Goal: Use online tool/utility

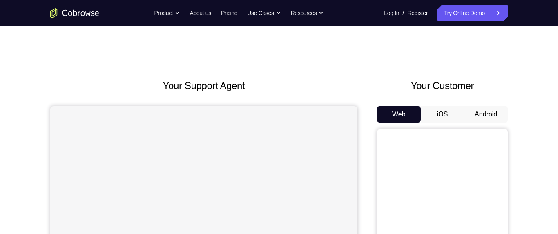
click at [490, 117] on button "Android" at bounding box center [486, 114] width 44 height 16
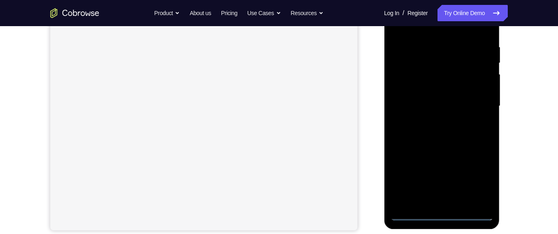
scroll to position [153, 0]
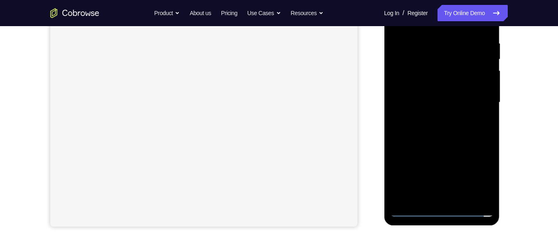
click at [452, 210] on div at bounding box center [441, 102] width 103 height 229
click at [481, 171] on div at bounding box center [441, 101] width 103 height 229
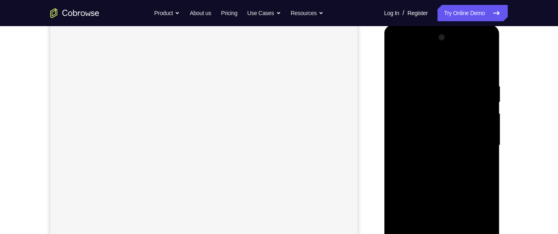
scroll to position [105, 0]
click at [442, 71] on div at bounding box center [441, 150] width 103 height 229
click at [480, 149] on div at bounding box center [441, 150] width 103 height 229
click at [436, 134] on div at bounding box center [441, 119] width 103 height 229
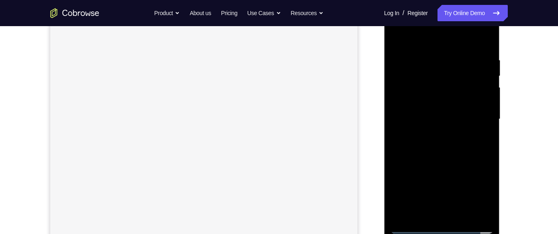
scroll to position [138, 0]
click at [461, 107] on div at bounding box center [441, 118] width 103 height 229
click at [447, 98] on div at bounding box center [441, 118] width 103 height 229
click at [463, 118] on div at bounding box center [441, 118] width 103 height 229
click at [470, 146] on div at bounding box center [441, 118] width 103 height 229
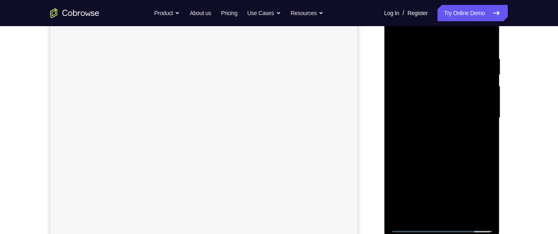
scroll to position [110, 0]
click at [479, 172] on div at bounding box center [441, 145] width 103 height 229
click at [478, 147] on div at bounding box center [441, 123] width 103 height 229
click at [477, 150] on div at bounding box center [441, 123] width 103 height 229
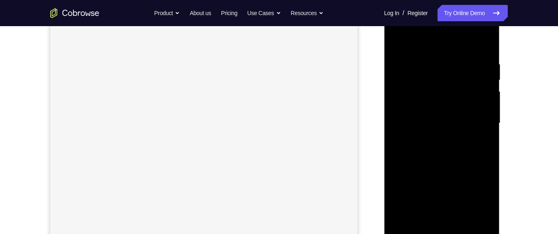
click at [478, 144] on div at bounding box center [441, 123] width 103 height 229
click at [470, 151] on div at bounding box center [441, 123] width 103 height 229
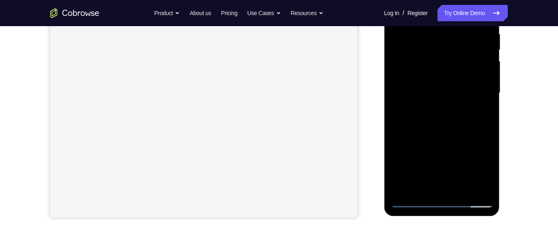
scroll to position [172, 0]
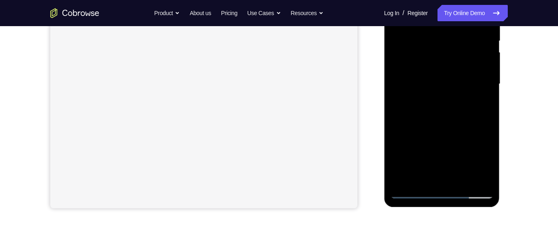
click at [477, 123] on div at bounding box center [441, 84] width 103 height 229
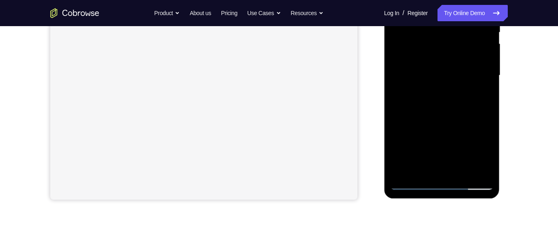
click at [490, 159] on div at bounding box center [441, 75] width 103 height 229
click at [488, 110] on div at bounding box center [441, 75] width 103 height 229
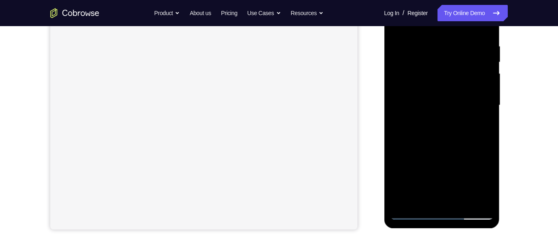
click at [436, 51] on div at bounding box center [441, 105] width 103 height 229
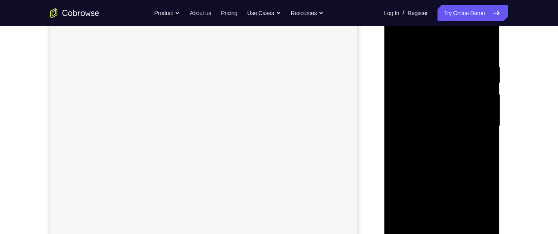
click at [488, 125] on div at bounding box center [441, 126] width 103 height 229
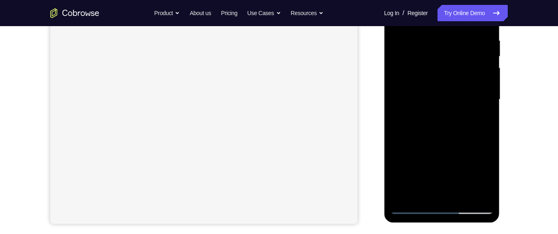
click at [447, 189] on div at bounding box center [441, 99] width 103 height 229
click at [488, 197] on div at bounding box center [441, 99] width 103 height 229
click at [473, 108] on div at bounding box center [441, 99] width 103 height 229
click at [398, 136] on div at bounding box center [441, 99] width 103 height 229
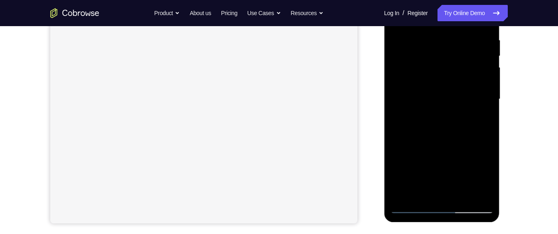
click at [459, 190] on div at bounding box center [441, 99] width 103 height 229
click at [488, 193] on div at bounding box center [441, 99] width 103 height 229
click at [470, 101] on div at bounding box center [441, 99] width 103 height 229
click at [472, 191] on div at bounding box center [441, 99] width 103 height 229
click at [482, 188] on div at bounding box center [441, 99] width 103 height 229
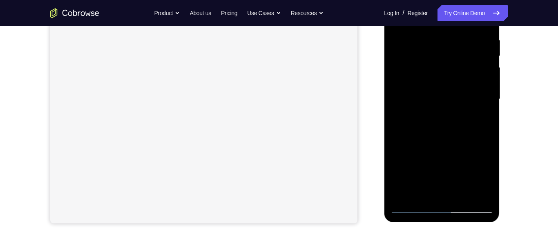
scroll to position [128, 0]
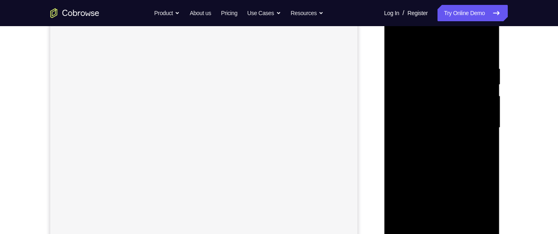
click at [399, 141] on div at bounding box center [441, 127] width 103 height 229
click at [405, 89] on div at bounding box center [441, 127] width 103 height 229
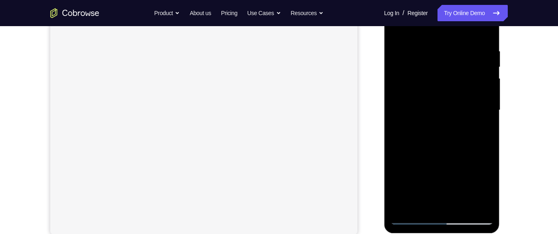
scroll to position [134, 0]
click at [482, 43] on div at bounding box center [441, 121] width 103 height 229
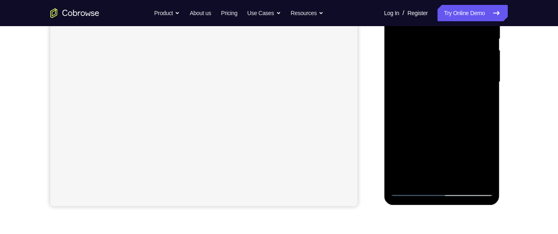
scroll to position [196, 0]
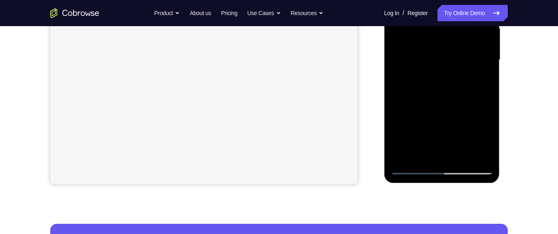
click at [468, 153] on div at bounding box center [441, 60] width 103 height 229
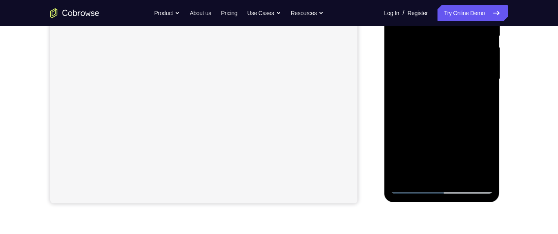
scroll to position [186, 0]
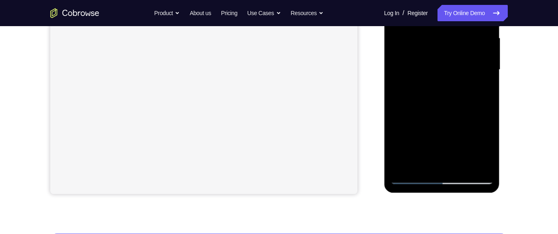
click at [460, 164] on div at bounding box center [441, 69] width 103 height 229
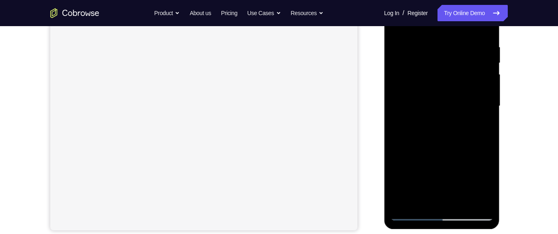
scroll to position [134, 0]
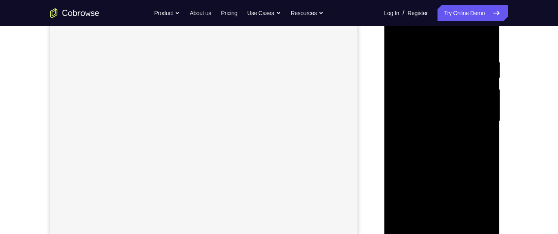
click at [470, 163] on div at bounding box center [441, 121] width 103 height 229
click at [400, 42] on div at bounding box center [441, 125] width 103 height 229
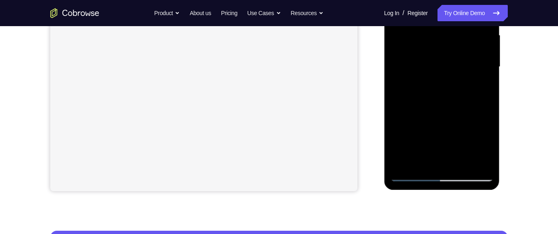
click at [462, 163] on div at bounding box center [441, 67] width 103 height 229
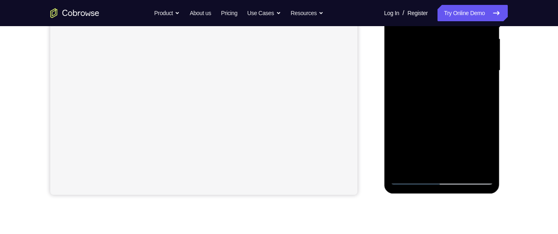
scroll to position [173, 0]
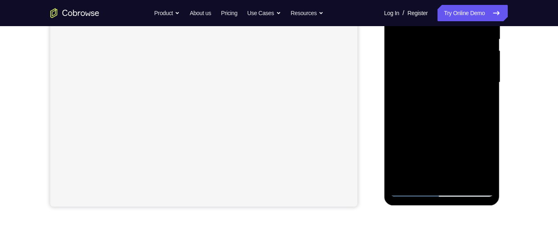
click at [467, 61] on div at bounding box center [441, 82] width 103 height 229
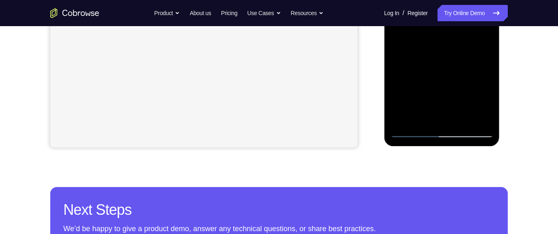
scroll to position [239, 0]
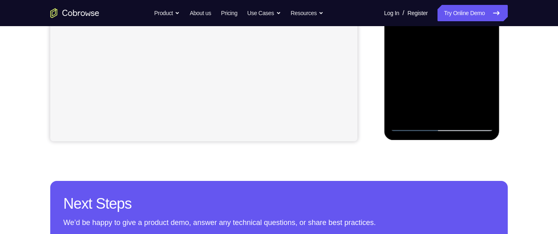
click at [438, 109] on div at bounding box center [441, 17] width 103 height 229
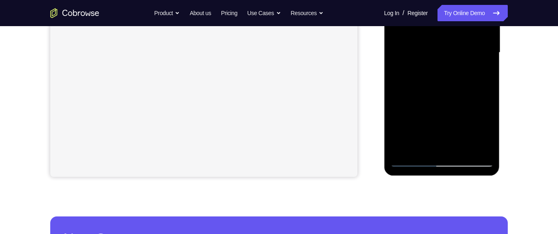
scroll to position [199, 0]
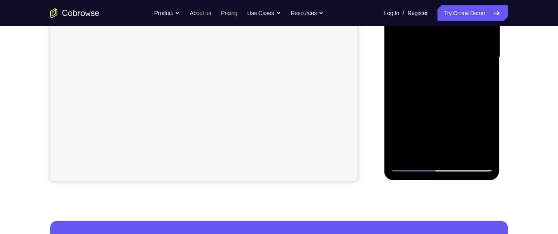
click at [482, 79] on div at bounding box center [441, 57] width 103 height 229
click at [490, 137] on div at bounding box center [441, 57] width 103 height 229
click at [480, 107] on div at bounding box center [441, 57] width 103 height 229
click at [479, 76] on div at bounding box center [441, 57] width 103 height 229
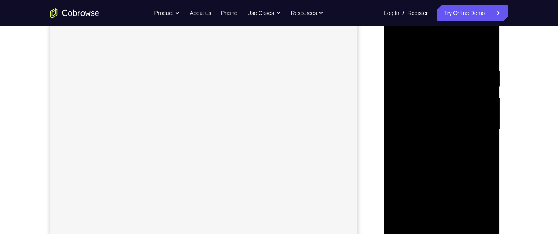
scroll to position [127, 0]
click at [400, 45] on div at bounding box center [441, 128] width 103 height 229
click at [398, 45] on div at bounding box center [441, 128] width 103 height 229
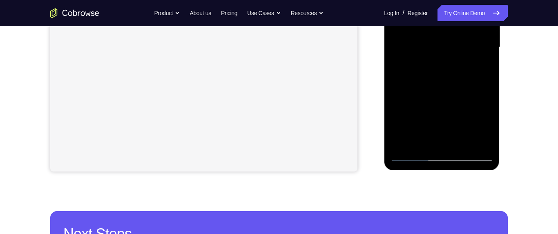
click at [530, 106] on div "Your Support Agent Your Customer Web iOS Android Next Steps We’d be happy to gi…" at bounding box center [279, 87] width 523 height 539
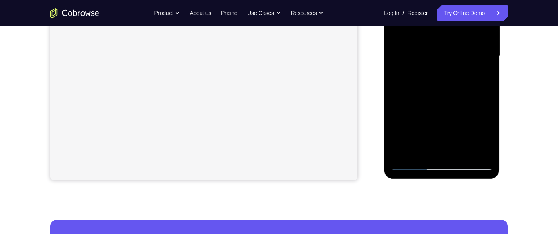
scroll to position [193, 0]
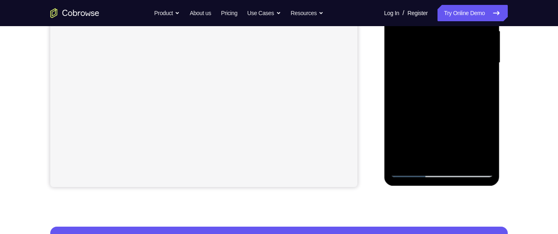
click at [418, 48] on div at bounding box center [441, 63] width 103 height 229
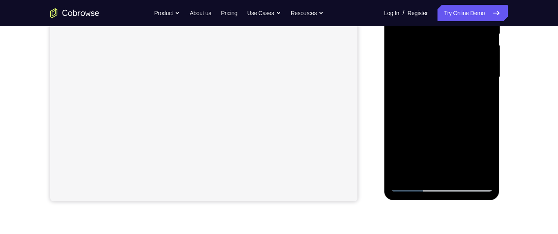
scroll to position [178, 0]
click at [488, 56] on div at bounding box center [441, 77] width 103 height 229
click at [491, 59] on div at bounding box center [441, 77] width 103 height 229
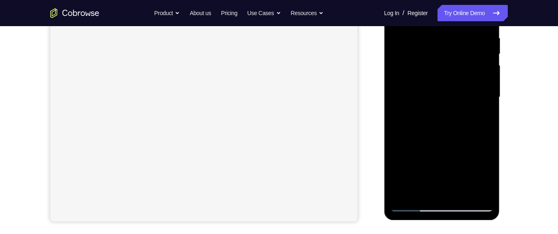
scroll to position [126, 0]
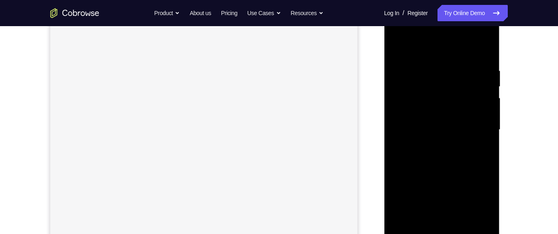
click at [470, 103] on div at bounding box center [441, 130] width 103 height 229
click at [472, 105] on div at bounding box center [441, 130] width 103 height 229
click at [490, 128] on div at bounding box center [441, 130] width 103 height 229
click at [489, 125] on div at bounding box center [441, 130] width 103 height 229
click at [489, 128] on div at bounding box center [441, 130] width 103 height 229
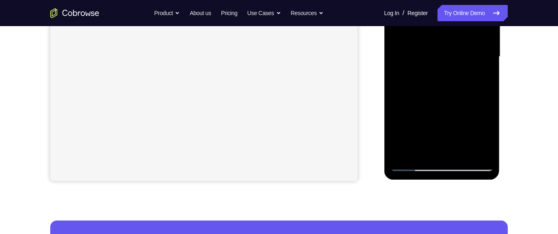
scroll to position [206, 0]
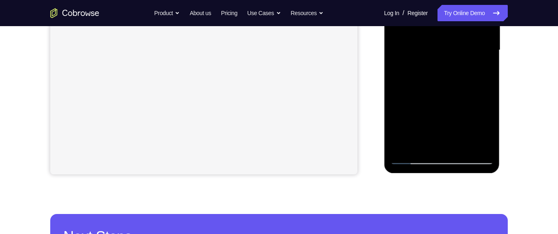
click at [488, 101] on div at bounding box center [441, 50] width 103 height 229
click at [463, 145] on div at bounding box center [441, 50] width 103 height 229
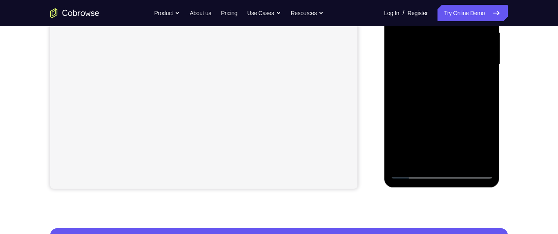
scroll to position [168, 0]
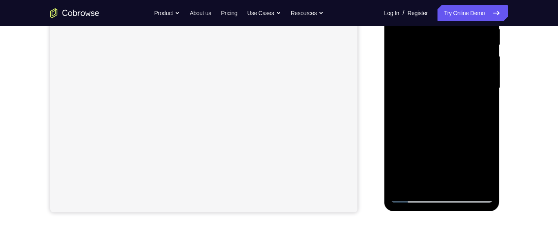
click at [475, 66] on div at bounding box center [441, 88] width 103 height 229
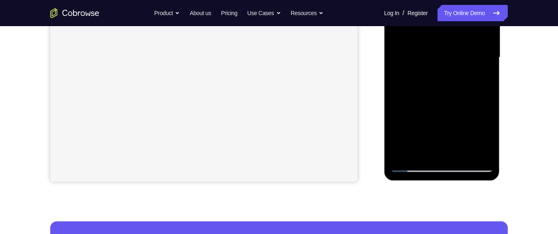
scroll to position [211, 0]
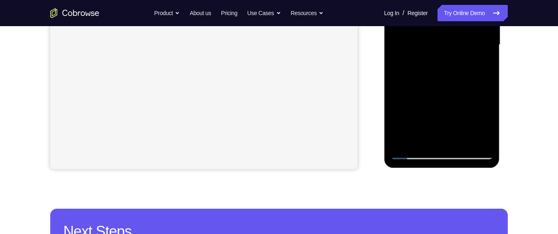
click at [428, 124] on div at bounding box center [441, 45] width 103 height 229
click at [447, 118] on div at bounding box center [441, 45] width 103 height 229
click at [481, 66] on div at bounding box center [441, 45] width 103 height 229
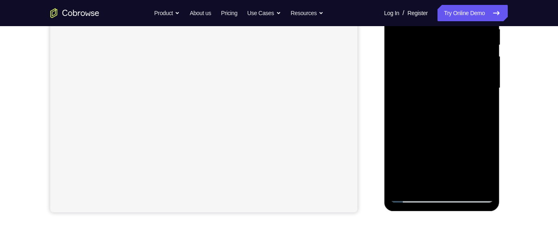
scroll to position [125, 0]
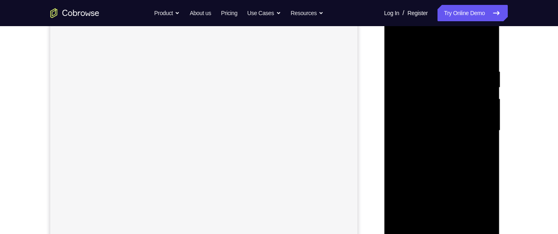
click at [397, 58] on div at bounding box center [441, 130] width 103 height 229
click at [397, 51] on div at bounding box center [441, 130] width 103 height 229
click at [397, 51] on div at bounding box center [441, 131] width 103 height 229
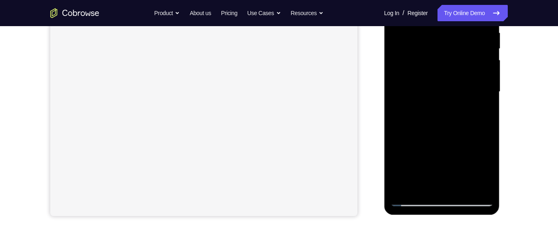
scroll to position [134, 0]
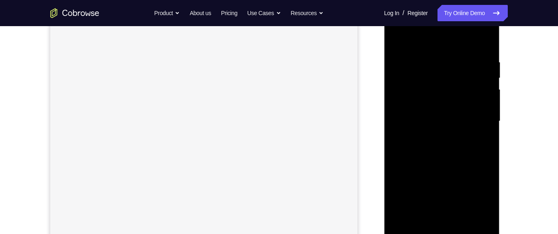
click at [470, 112] on div at bounding box center [441, 121] width 103 height 229
click at [455, 53] on div at bounding box center [441, 123] width 103 height 229
click at [401, 128] on div at bounding box center [441, 131] width 103 height 229
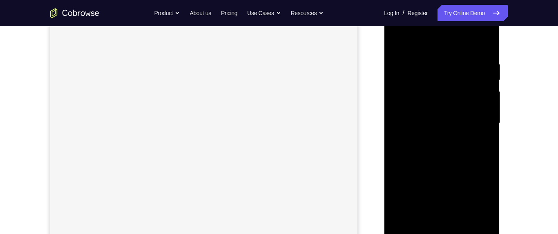
scroll to position [121, 0]
click at [481, 119] on div at bounding box center [441, 134] width 103 height 229
click at [486, 134] on div at bounding box center [441, 139] width 103 height 229
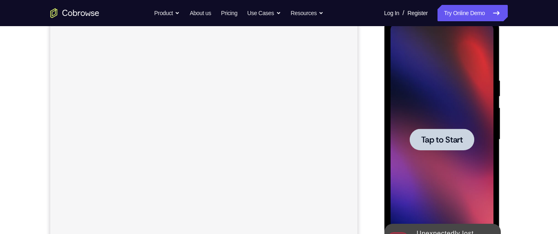
click at [458, 140] on span "Tap to Start" at bounding box center [442, 140] width 42 height 8
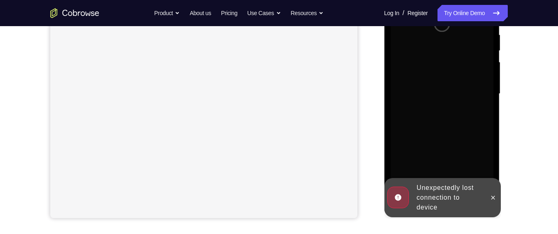
click at [494, 191] on div at bounding box center [492, 197] width 13 height 39
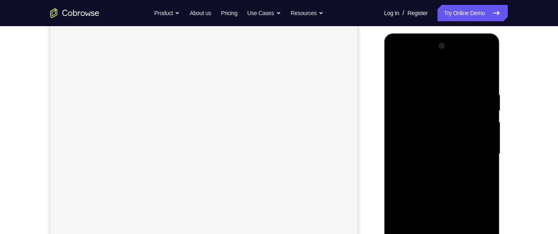
scroll to position [161, 0]
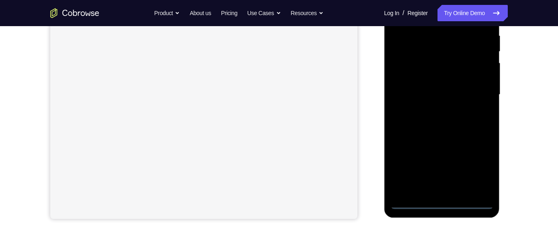
click at [448, 204] on div at bounding box center [441, 94] width 103 height 229
click at [453, 199] on div at bounding box center [441, 94] width 103 height 229
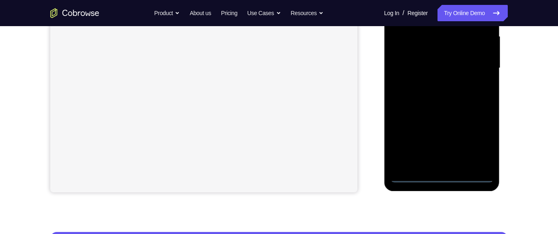
scroll to position [165, 0]
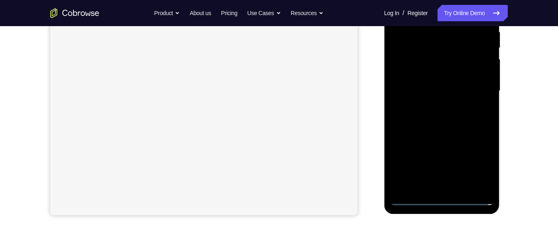
click at [481, 161] on div at bounding box center [441, 91] width 103 height 229
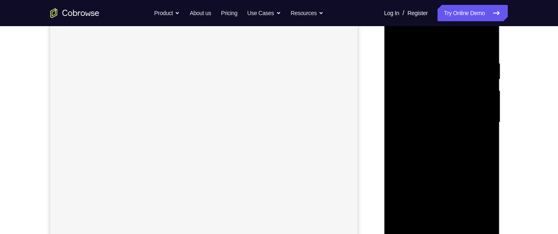
scroll to position [147, 0]
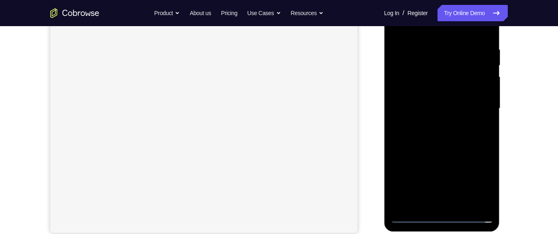
click at [481, 179] on div at bounding box center [441, 108] width 103 height 229
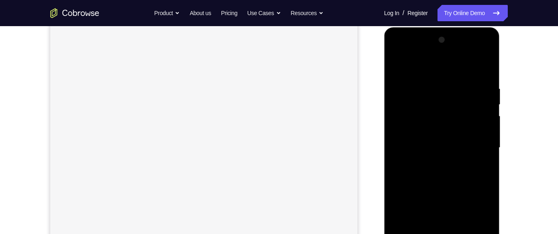
scroll to position [126, 0]
click at [443, 45] on div at bounding box center [441, 129] width 103 height 229
click at [430, 51] on div at bounding box center [441, 130] width 103 height 229
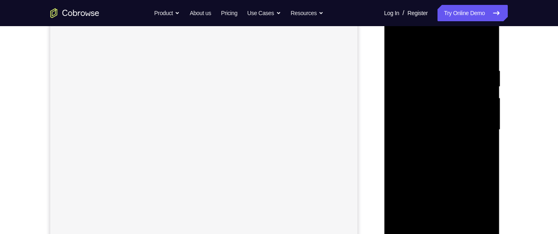
click at [479, 128] on div at bounding box center [441, 130] width 103 height 229
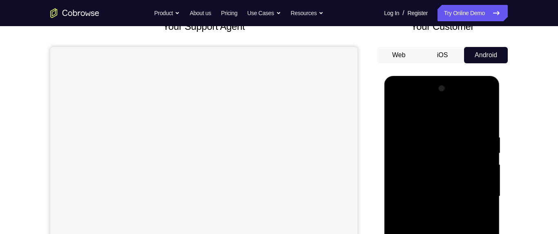
scroll to position [71, 0]
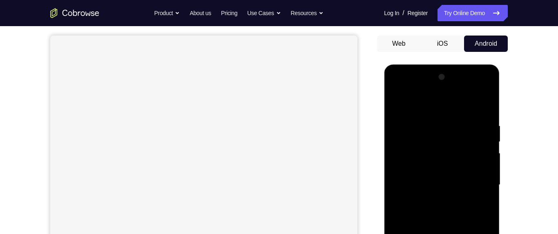
click at [443, 138] on div at bounding box center [441, 185] width 103 height 229
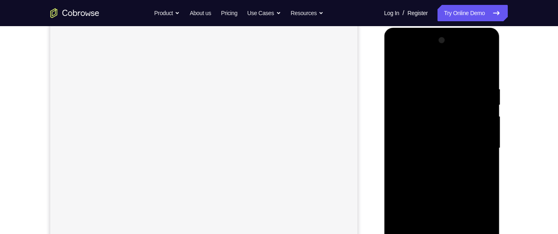
scroll to position [116, 0]
click at [432, 94] on div at bounding box center [441, 140] width 103 height 229
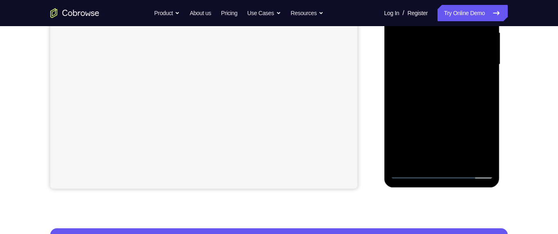
scroll to position [208, 0]
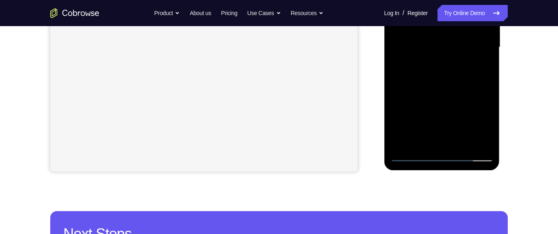
click at [439, 140] on div at bounding box center [441, 47] width 103 height 229
click at [432, 142] on div at bounding box center [441, 47] width 103 height 229
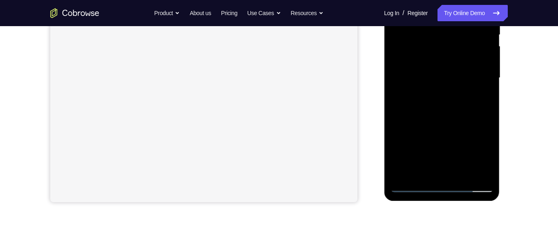
scroll to position [192, 0]
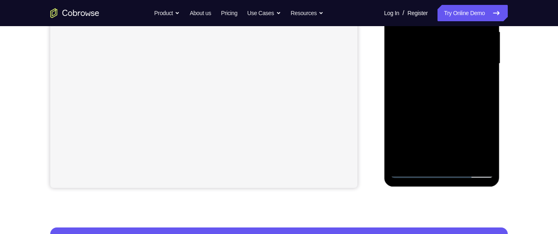
click at [432, 160] on div at bounding box center [441, 63] width 103 height 229
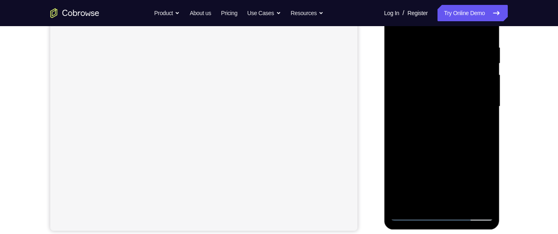
scroll to position [190, 0]
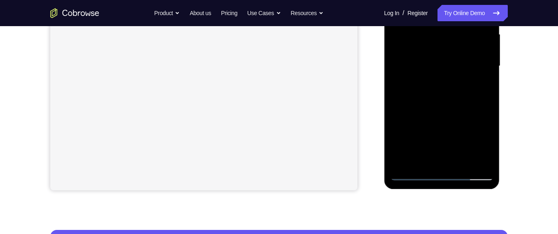
click at [433, 163] on div at bounding box center [441, 66] width 103 height 229
click at [432, 162] on div at bounding box center [441, 66] width 103 height 229
click at [435, 162] on div at bounding box center [441, 66] width 103 height 229
click at [434, 161] on div at bounding box center [441, 66] width 103 height 229
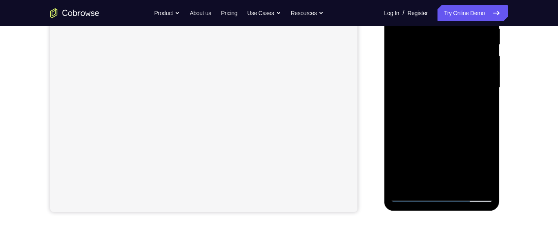
scroll to position [175, 0]
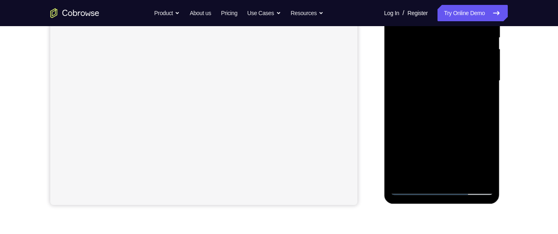
click at [477, 72] on div at bounding box center [441, 80] width 103 height 229
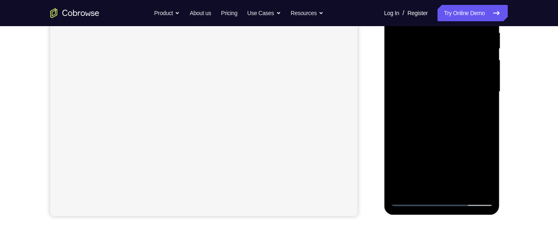
scroll to position [144, 0]
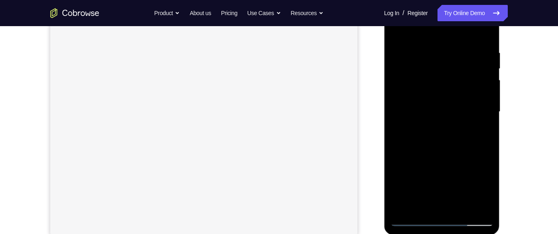
click at [398, 29] on div at bounding box center [441, 112] width 103 height 229
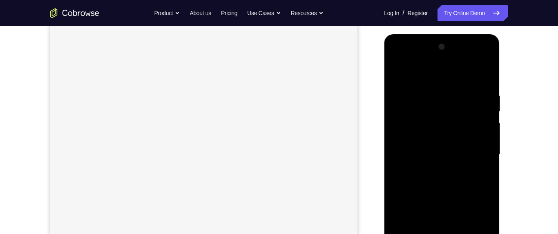
scroll to position [121, 0]
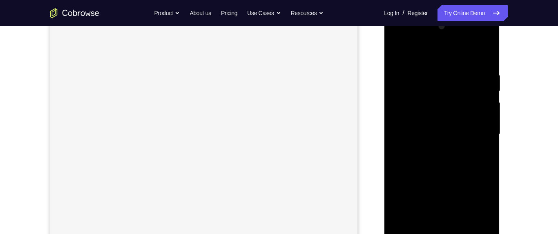
click at [395, 54] on div at bounding box center [441, 134] width 103 height 229
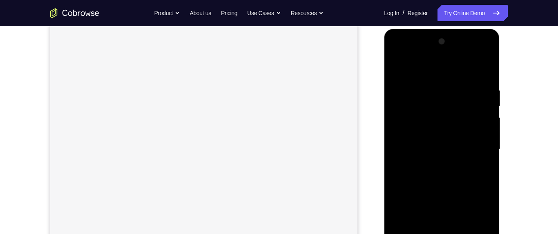
click at [396, 67] on div at bounding box center [441, 149] width 103 height 229
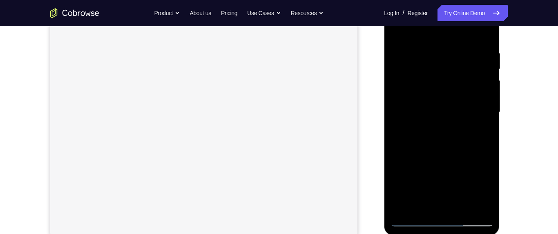
scroll to position [181, 0]
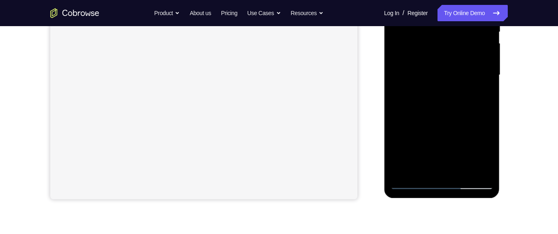
click at [422, 183] on div at bounding box center [441, 75] width 103 height 229
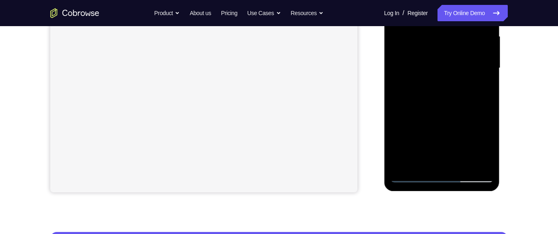
click at [464, 55] on div at bounding box center [441, 68] width 103 height 229
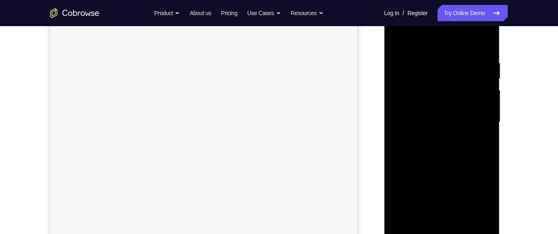
scroll to position [133, 0]
click at [459, 116] on div at bounding box center [441, 122] width 103 height 229
click at [458, 112] on div at bounding box center [441, 122] width 103 height 229
click at [401, 94] on div at bounding box center [441, 122] width 103 height 229
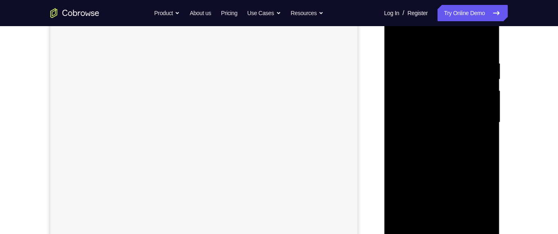
click at [398, 96] on div at bounding box center [441, 122] width 103 height 229
click at [459, 120] on div at bounding box center [441, 122] width 103 height 229
click at [463, 110] on div at bounding box center [441, 122] width 103 height 229
click at [475, 114] on div at bounding box center [441, 121] width 103 height 229
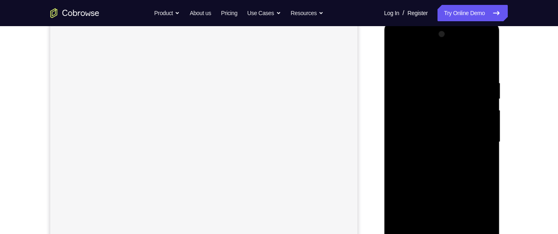
scroll to position [112, 0]
click at [463, 136] on div at bounding box center [441, 143] width 103 height 229
click at [437, 219] on div at bounding box center [441, 125] width 103 height 229
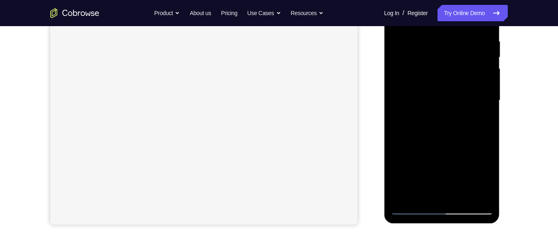
scroll to position [175, 0]
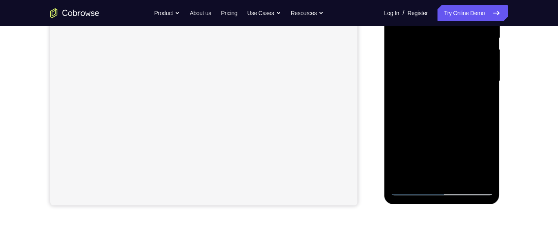
click at [436, 178] on div at bounding box center [441, 81] width 103 height 229
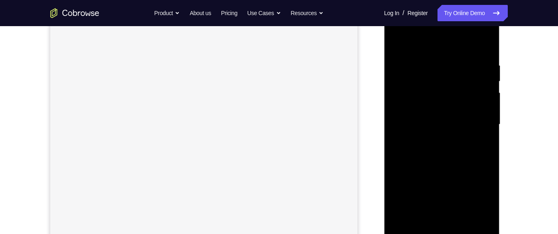
scroll to position [176, 0]
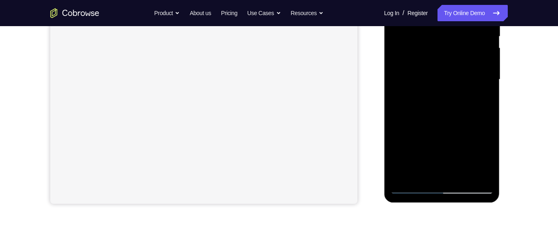
click at [432, 175] on div at bounding box center [441, 79] width 103 height 229
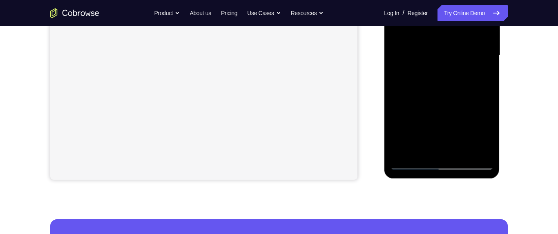
scroll to position [187, 0]
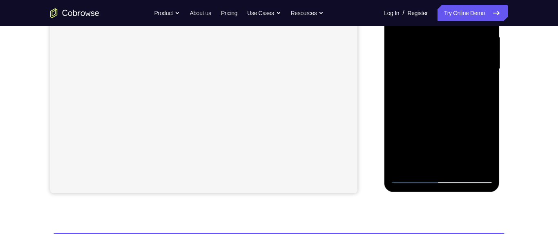
click at [461, 56] on div at bounding box center [441, 69] width 103 height 229
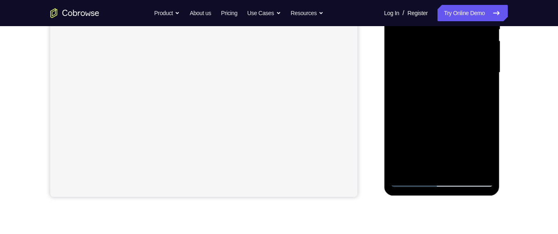
click at [474, 63] on div at bounding box center [441, 72] width 103 height 229
click at [465, 67] on div at bounding box center [441, 72] width 103 height 229
click at [462, 65] on div at bounding box center [441, 72] width 103 height 229
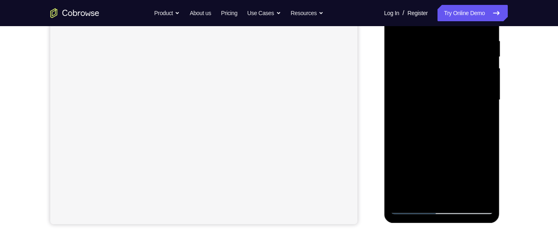
scroll to position [157, 0]
click at [445, 91] on div at bounding box center [441, 99] width 103 height 229
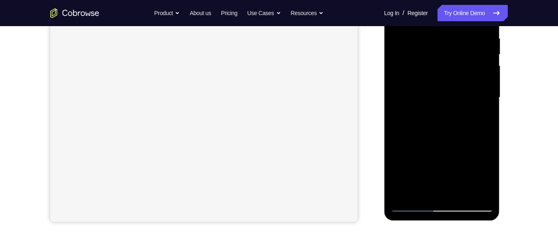
scroll to position [0, 0]
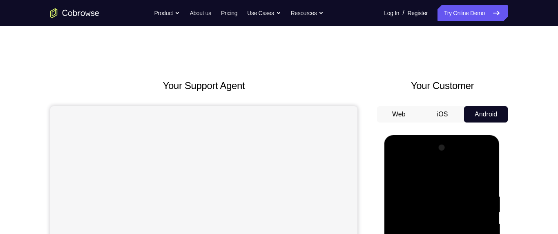
click at [394, 112] on button "Web" at bounding box center [399, 114] width 44 height 16
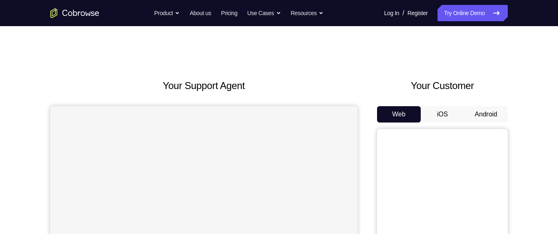
click at [489, 113] on button "Android" at bounding box center [486, 114] width 44 height 16
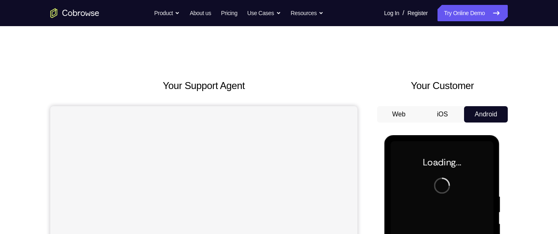
scroll to position [72, 0]
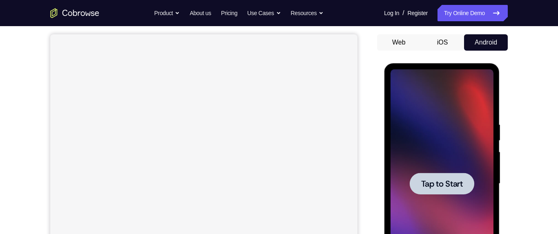
click at [485, 182] on div at bounding box center [441, 183] width 103 height 229
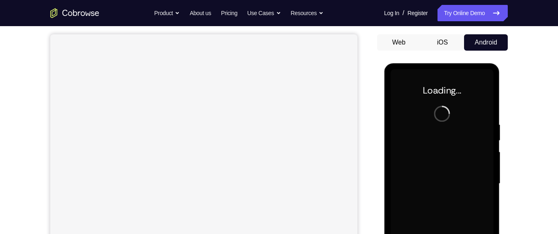
scroll to position [184, 0]
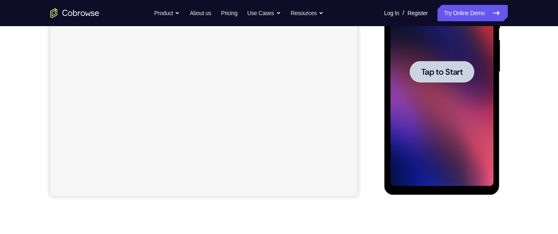
click at [461, 92] on div at bounding box center [441, 71] width 103 height 229
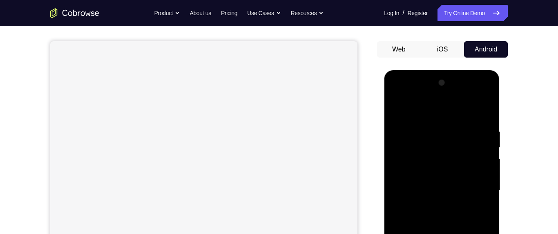
scroll to position [158, 0]
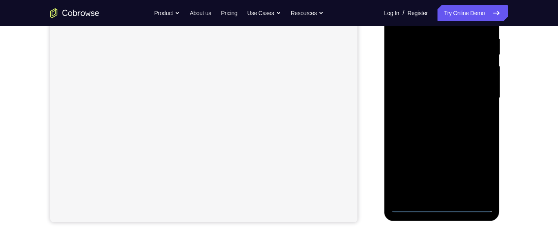
click at [448, 207] on div at bounding box center [441, 98] width 103 height 229
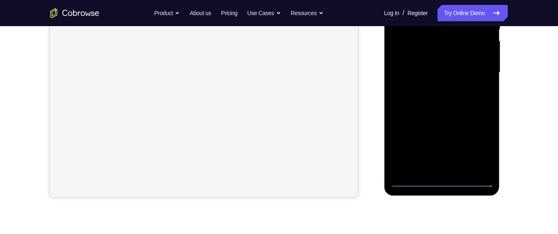
scroll to position [186, 0]
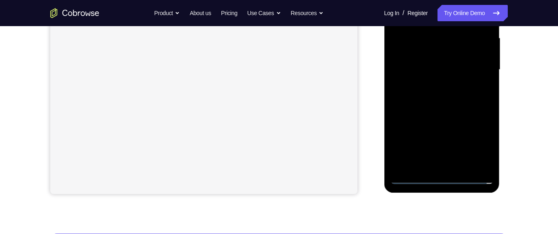
click at [447, 177] on div at bounding box center [441, 69] width 103 height 229
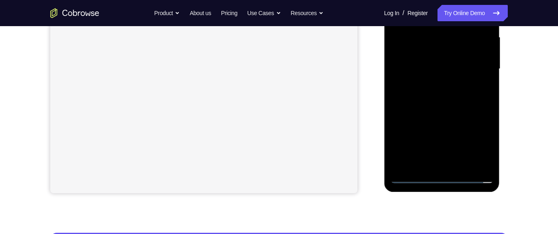
click at [484, 136] on div at bounding box center [441, 69] width 103 height 229
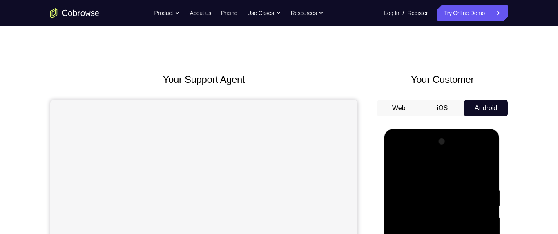
scroll to position [87, 0]
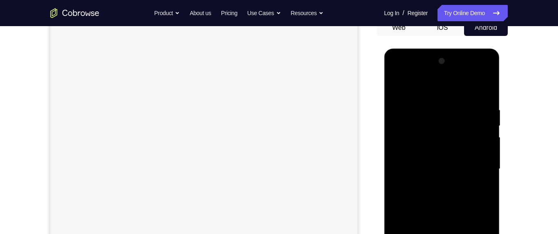
click at [481, 234] on div at bounding box center [441, 169] width 103 height 229
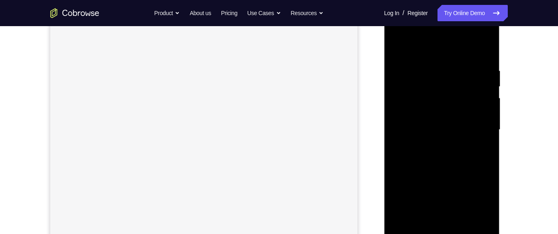
click at [479, 200] on div at bounding box center [441, 130] width 103 height 229
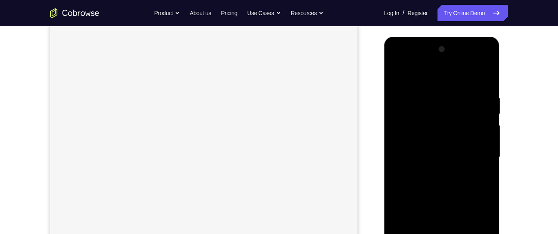
scroll to position [96, 0]
click at [439, 77] on div at bounding box center [441, 159] width 103 height 229
click at [423, 81] on div at bounding box center [441, 160] width 103 height 229
click at [478, 156] on div at bounding box center [441, 160] width 103 height 229
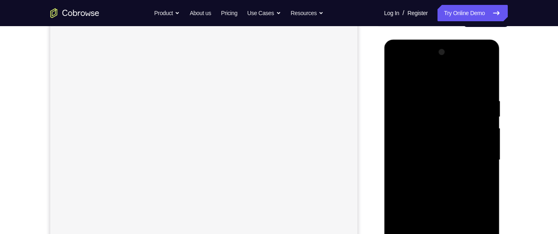
scroll to position [135, 0]
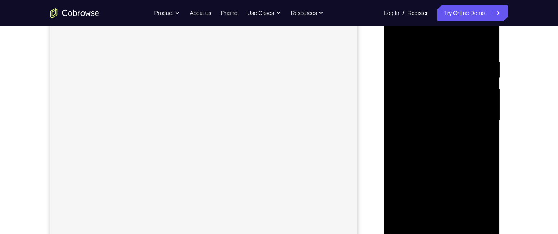
click at [477, 121] on div at bounding box center [441, 121] width 103 height 229
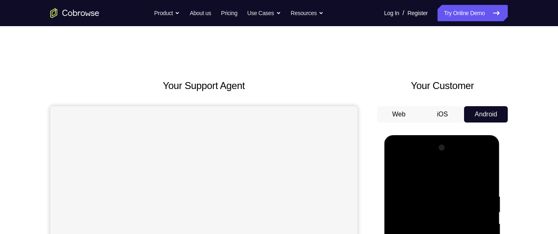
scroll to position [76, 0]
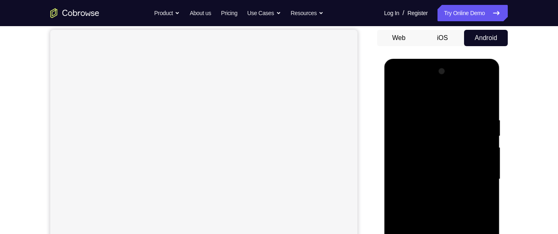
click at [439, 196] on div at bounding box center [441, 179] width 103 height 229
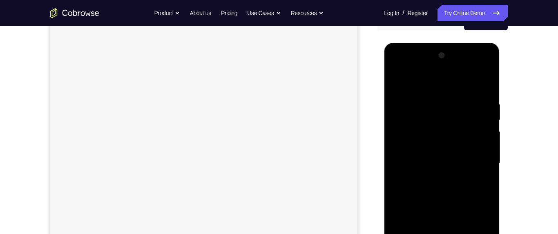
click at [439, 178] on div at bounding box center [441, 163] width 103 height 229
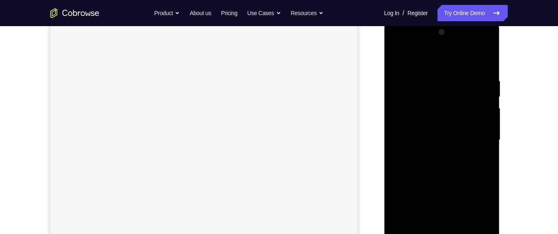
scroll to position [121, 0]
click at [436, 150] on div at bounding box center [441, 134] width 103 height 229
click at [465, 127] on div at bounding box center [441, 134] width 103 height 229
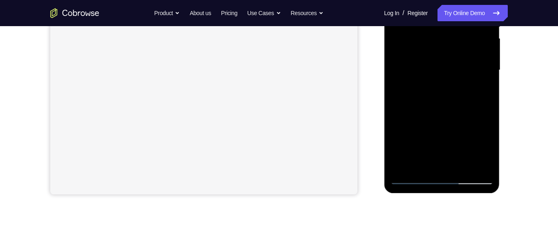
scroll to position [203, 0]
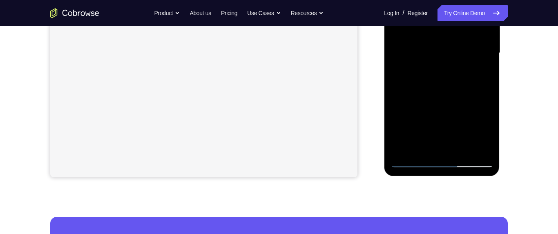
click at [417, 161] on div at bounding box center [441, 53] width 103 height 229
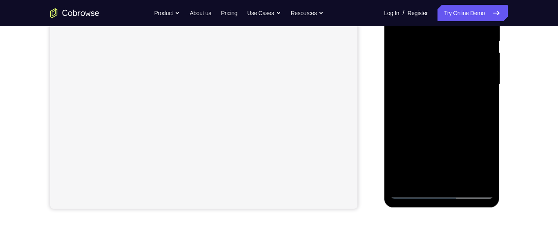
scroll to position [188, 0]
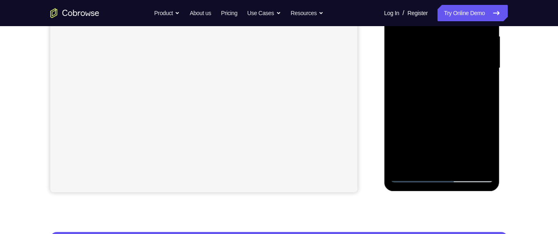
click at [413, 175] on div at bounding box center [441, 68] width 103 height 229
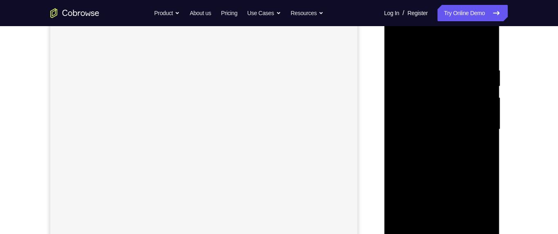
scroll to position [190, 0]
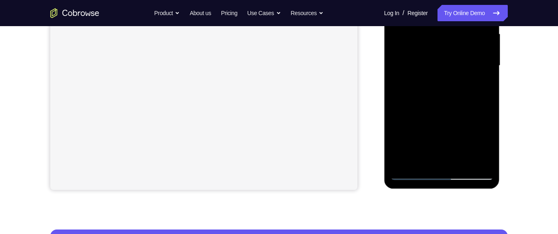
click at [416, 175] on div at bounding box center [441, 65] width 103 height 229
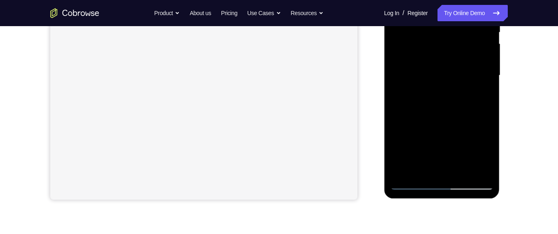
scroll to position [149, 0]
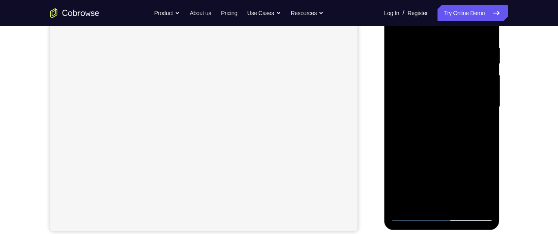
click at [470, 97] on div at bounding box center [441, 107] width 103 height 229
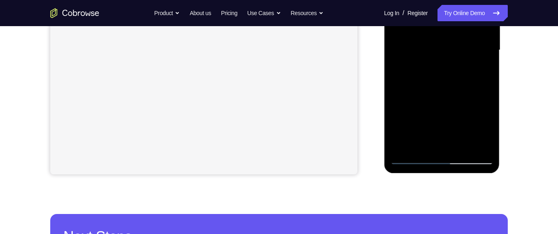
scroll to position [145, 0]
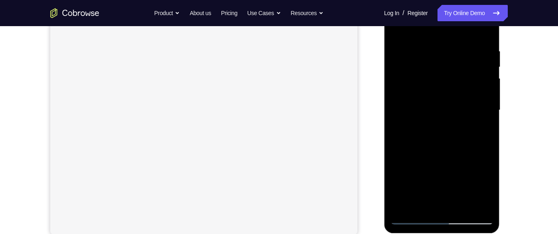
click at [479, 98] on div at bounding box center [441, 110] width 103 height 229
click at [474, 103] on div at bounding box center [441, 110] width 103 height 229
click at [473, 100] on div at bounding box center [441, 110] width 103 height 229
click at [475, 103] on div at bounding box center [441, 110] width 103 height 229
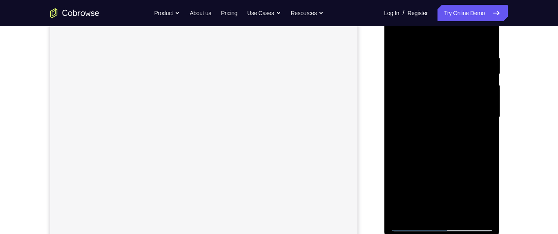
click at [432, 130] on div at bounding box center [441, 117] width 103 height 229
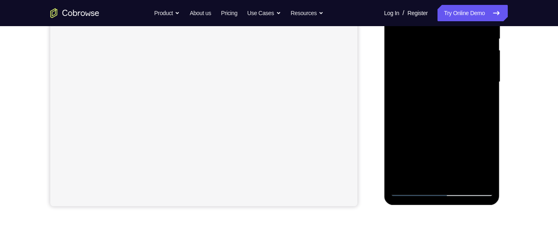
scroll to position [176, 0]
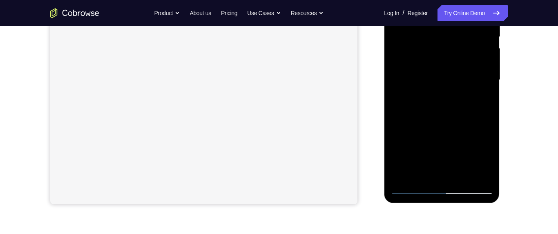
click at [434, 95] on div at bounding box center [441, 80] width 103 height 229
click at [470, 74] on div at bounding box center [441, 80] width 103 height 229
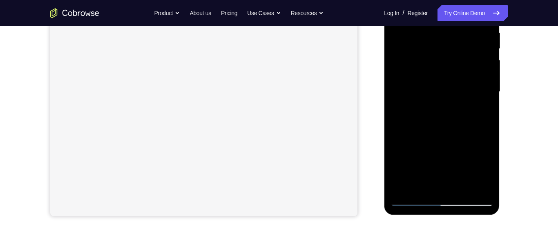
click at [481, 57] on div at bounding box center [441, 92] width 103 height 229
click at [481, 53] on div at bounding box center [441, 92] width 103 height 229
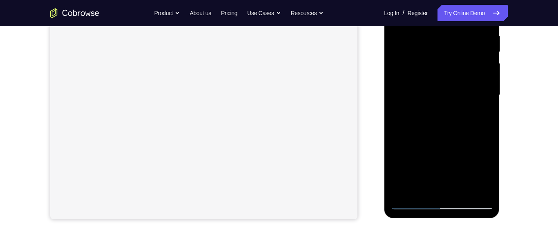
click at [476, 59] on div at bounding box center [441, 95] width 103 height 229
click at [477, 58] on div at bounding box center [441, 95] width 103 height 229
click at [475, 60] on div at bounding box center [441, 95] width 103 height 229
click at [476, 59] on div at bounding box center [441, 95] width 103 height 229
click at [475, 60] on div at bounding box center [441, 95] width 103 height 229
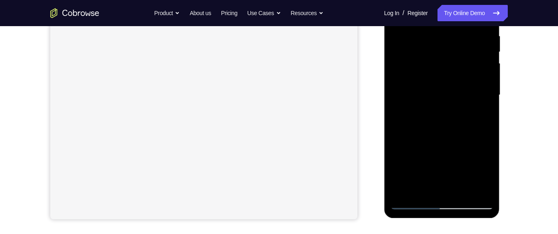
click at [475, 60] on div at bounding box center [441, 95] width 103 height 229
click at [476, 60] on div at bounding box center [441, 95] width 103 height 229
click at [475, 60] on div at bounding box center [441, 95] width 103 height 229
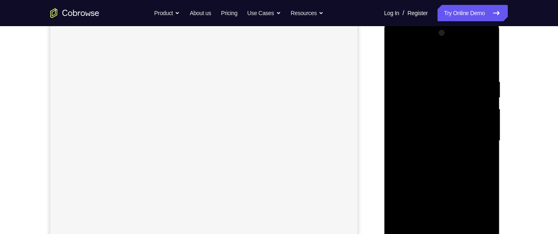
scroll to position [117, 0]
click at [478, 139] on div at bounding box center [441, 139] width 103 height 229
click at [482, 140] on div at bounding box center [441, 139] width 103 height 229
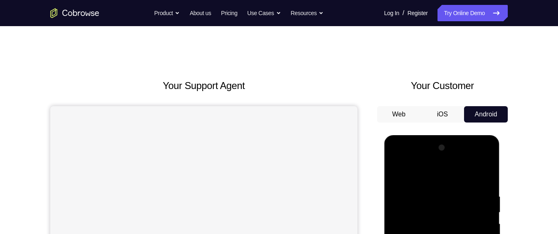
scroll to position [72, 0]
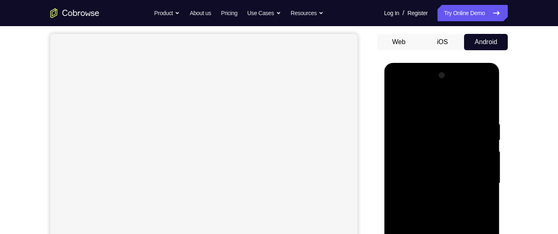
click at [478, 183] on div at bounding box center [441, 183] width 103 height 229
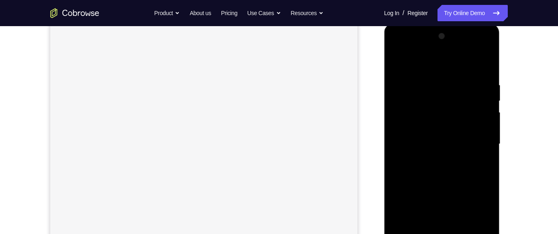
click at [477, 167] on div at bounding box center [441, 144] width 103 height 229
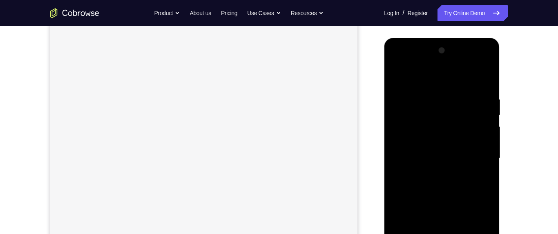
scroll to position [114, 0]
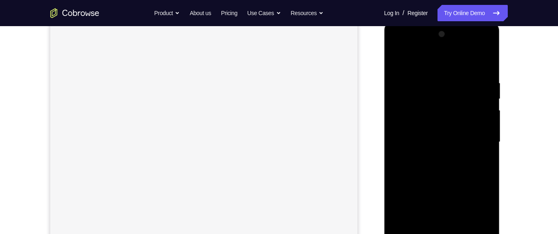
click at [479, 142] on div at bounding box center [441, 142] width 103 height 229
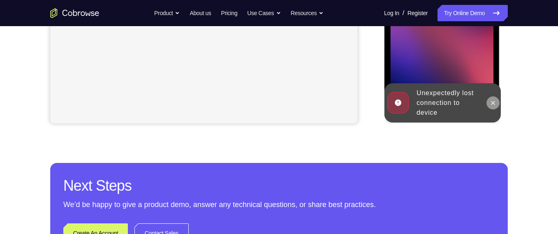
click at [492, 102] on icon at bounding box center [493, 103] width 7 height 7
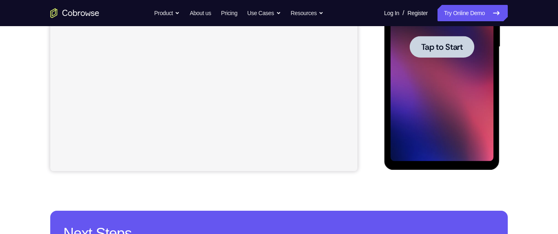
click at [460, 54] on div at bounding box center [441, 47] width 65 height 22
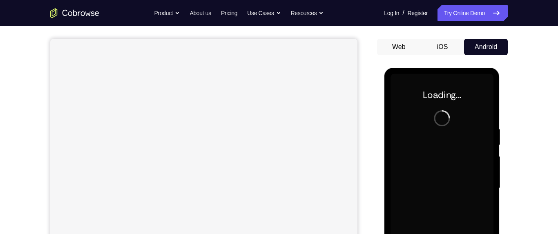
scroll to position [0, 0]
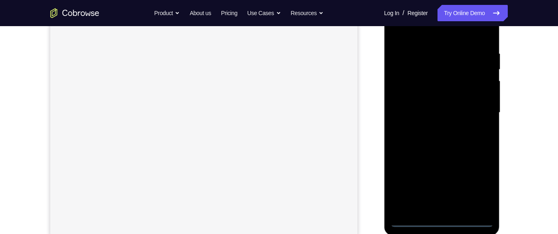
click at [453, 220] on div at bounding box center [441, 112] width 103 height 229
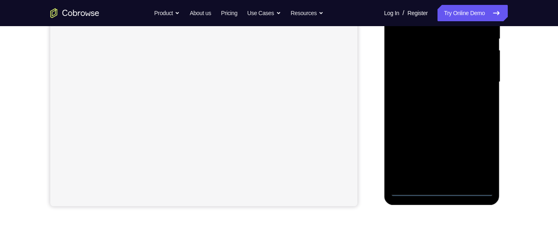
scroll to position [176, 0]
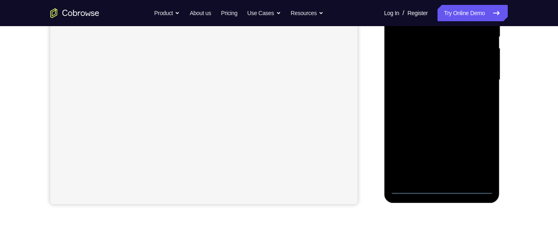
click at [446, 190] on div at bounding box center [441, 80] width 103 height 229
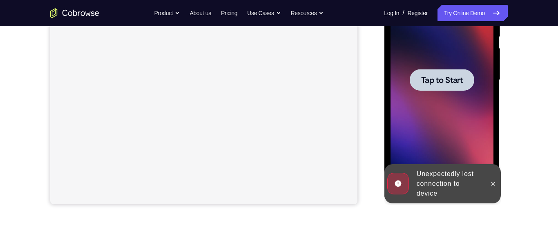
click at [452, 70] on div at bounding box center [441, 80] width 65 height 22
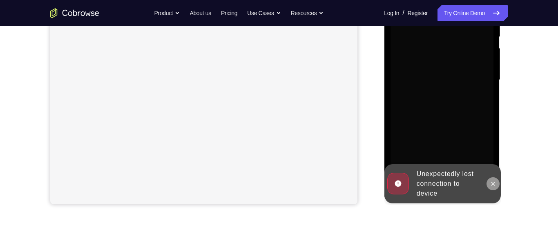
click at [494, 185] on icon at bounding box center [493, 184] width 4 height 4
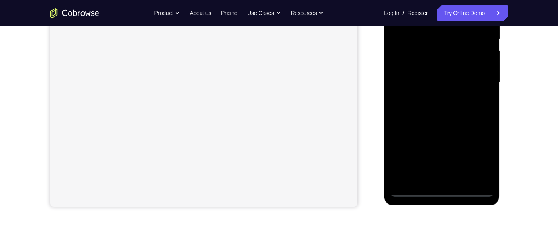
scroll to position [222, 0]
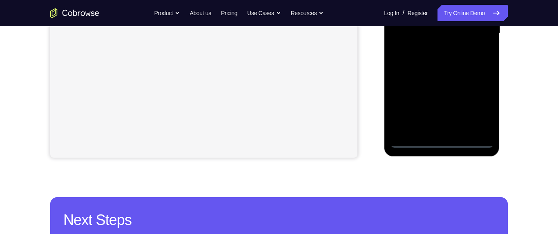
click at [452, 141] on div at bounding box center [441, 33] width 103 height 229
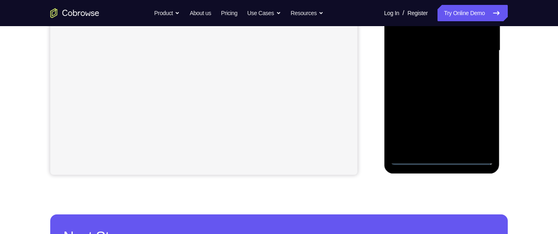
scroll to position [206, 0]
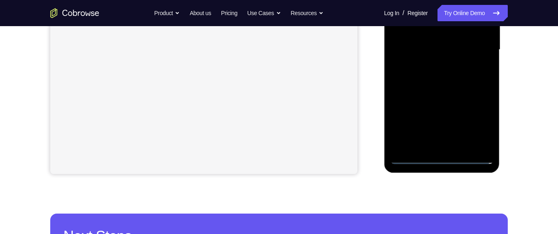
click at [448, 160] on div at bounding box center [441, 49] width 103 height 229
click at [478, 119] on div at bounding box center [441, 49] width 103 height 229
click at [483, 123] on div at bounding box center [441, 49] width 103 height 229
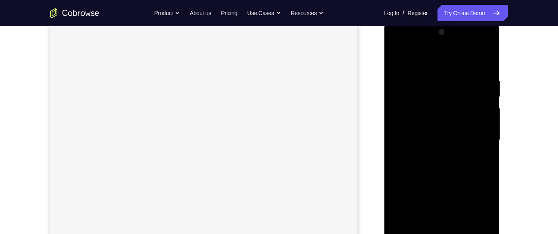
scroll to position [90, 0]
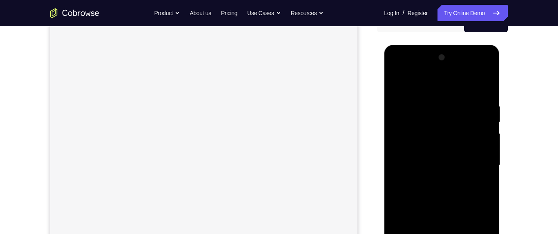
click at [445, 85] on div at bounding box center [441, 165] width 103 height 229
click at [425, 87] on div at bounding box center [441, 166] width 103 height 229
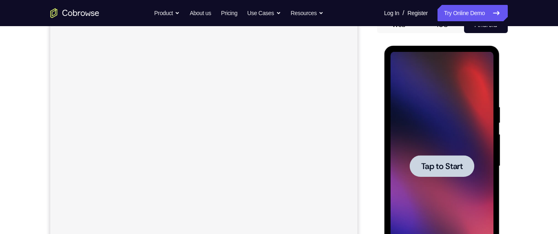
click at [450, 157] on div at bounding box center [441, 166] width 65 height 22
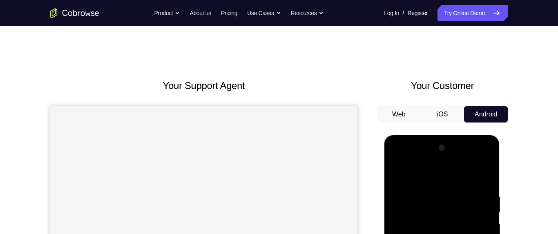
scroll to position [163, 0]
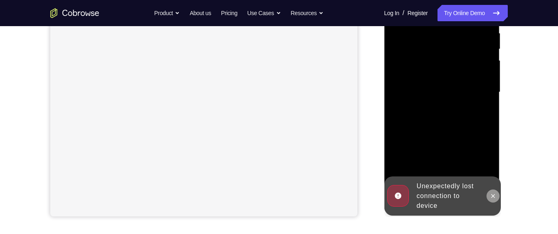
click at [495, 195] on icon at bounding box center [493, 196] width 7 height 7
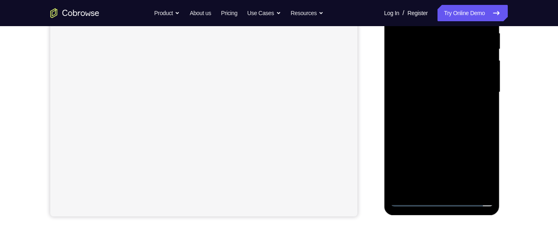
click at [452, 201] on div at bounding box center [441, 92] width 103 height 229
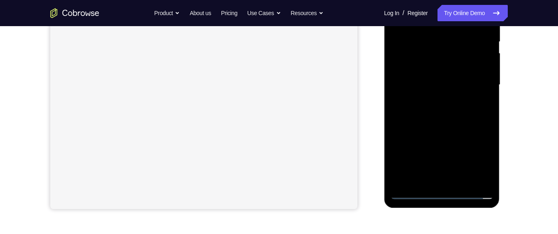
scroll to position [162, 0]
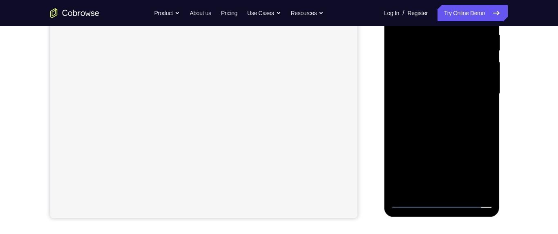
click at [453, 201] on div at bounding box center [441, 94] width 103 height 229
click at [483, 169] on div at bounding box center [441, 94] width 103 height 229
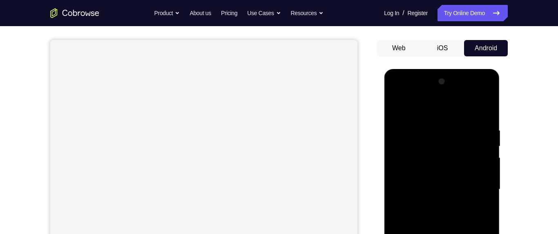
scroll to position [92, 0]
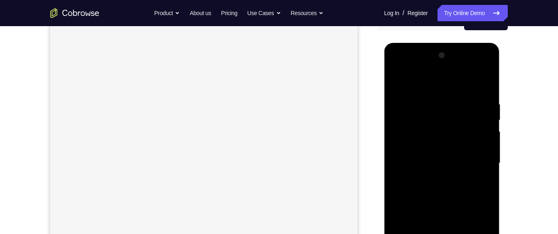
click at [447, 84] on div at bounding box center [441, 163] width 103 height 229
click at [446, 79] on div at bounding box center [441, 162] width 103 height 229
click at [414, 78] on div at bounding box center [441, 162] width 103 height 229
click at [478, 159] on div at bounding box center [441, 162] width 103 height 229
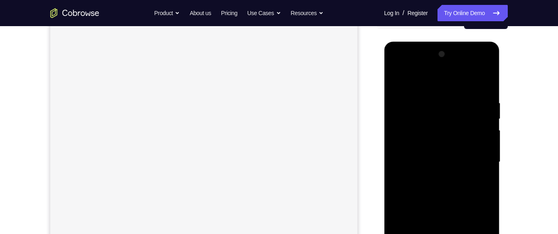
click at [477, 161] on div at bounding box center [441, 162] width 103 height 229
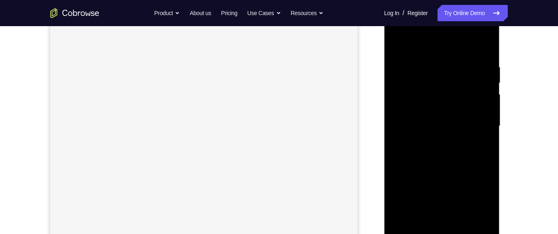
scroll to position [129, 0]
click at [434, 139] on div at bounding box center [441, 126] width 103 height 229
click at [476, 117] on div at bounding box center [441, 126] width 103 height 229
click at [439, 107] on div at bounding box center [441, 126] width 103 height 229
click at [470, 119] on div at bounding box center [441, 126] width 103 height 229
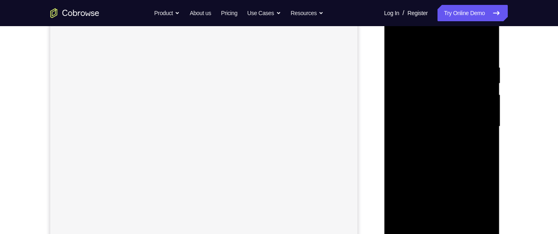
click at [475, 110] on div at bounding box center [441, 126] width 103 height 229
click at [473, 125] on div at bounding box center [441, 126] width 103 height 229
click at [479, 153] on div at bounding box center [441, 126] width 103 height 229
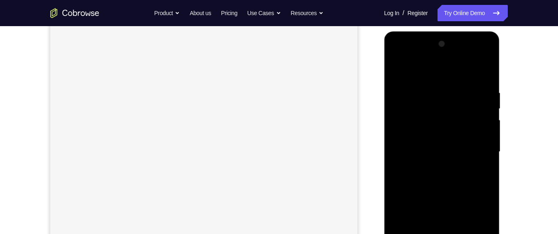
scroll to position [115, 0]
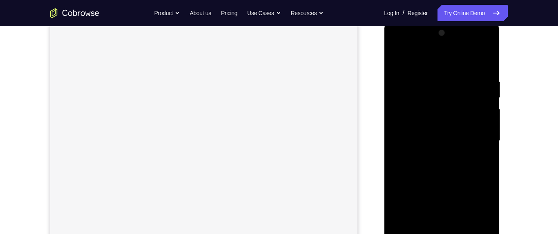
click at [480, 167] on div at bounding box center [441, 141] width 103 height 229
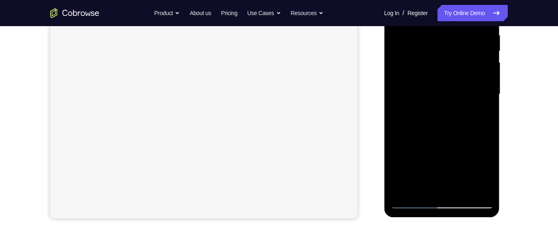
scroll to position [163, 0]
click at [470, 134] on div at bounding box center [441, 93] width 103 height 229
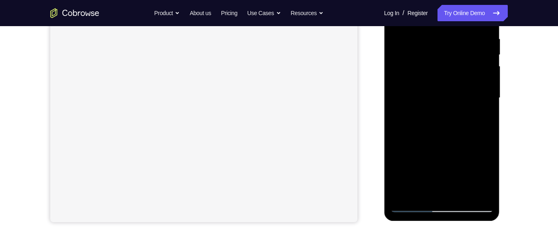
click at [461, 136] on div at bounding box center [441, 98] width 103 height 229
click at [471, 134] on div at bounding box center [441, 99] width 103 height 229
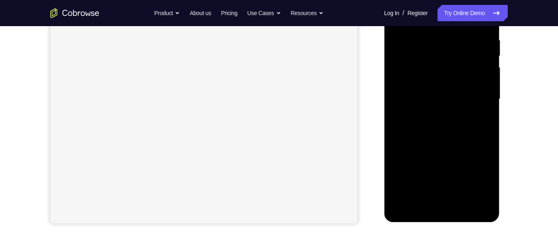
scroll to position [163, 0]
